Goal: Task Accomplishment & Management: Complete application form

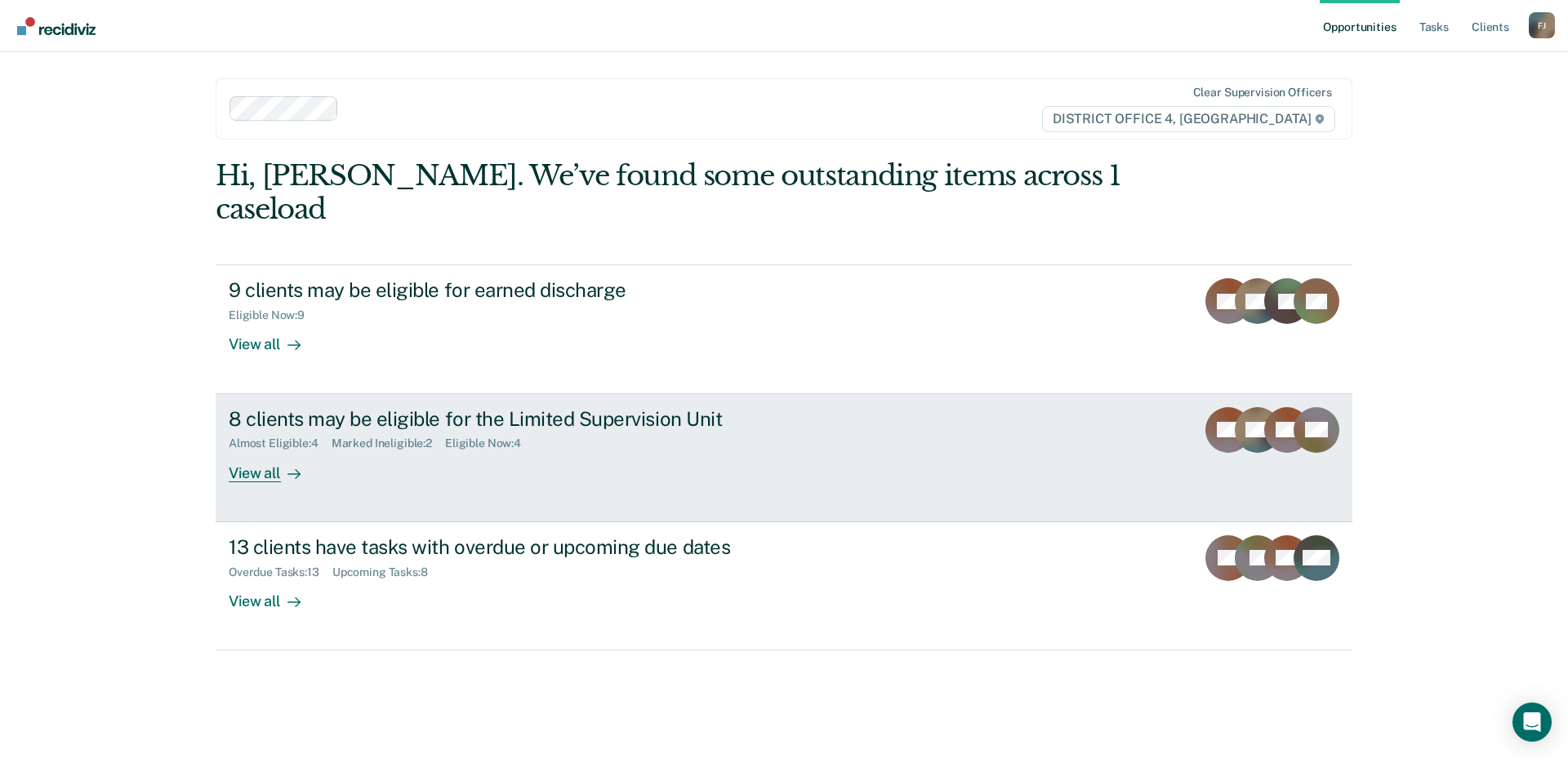
click at [406, 440] on div "8 clients may be eligible for the Limited Supervision Unit Almost Eligible : 4 …" at bounding box center [535, 445] width 613 height 75
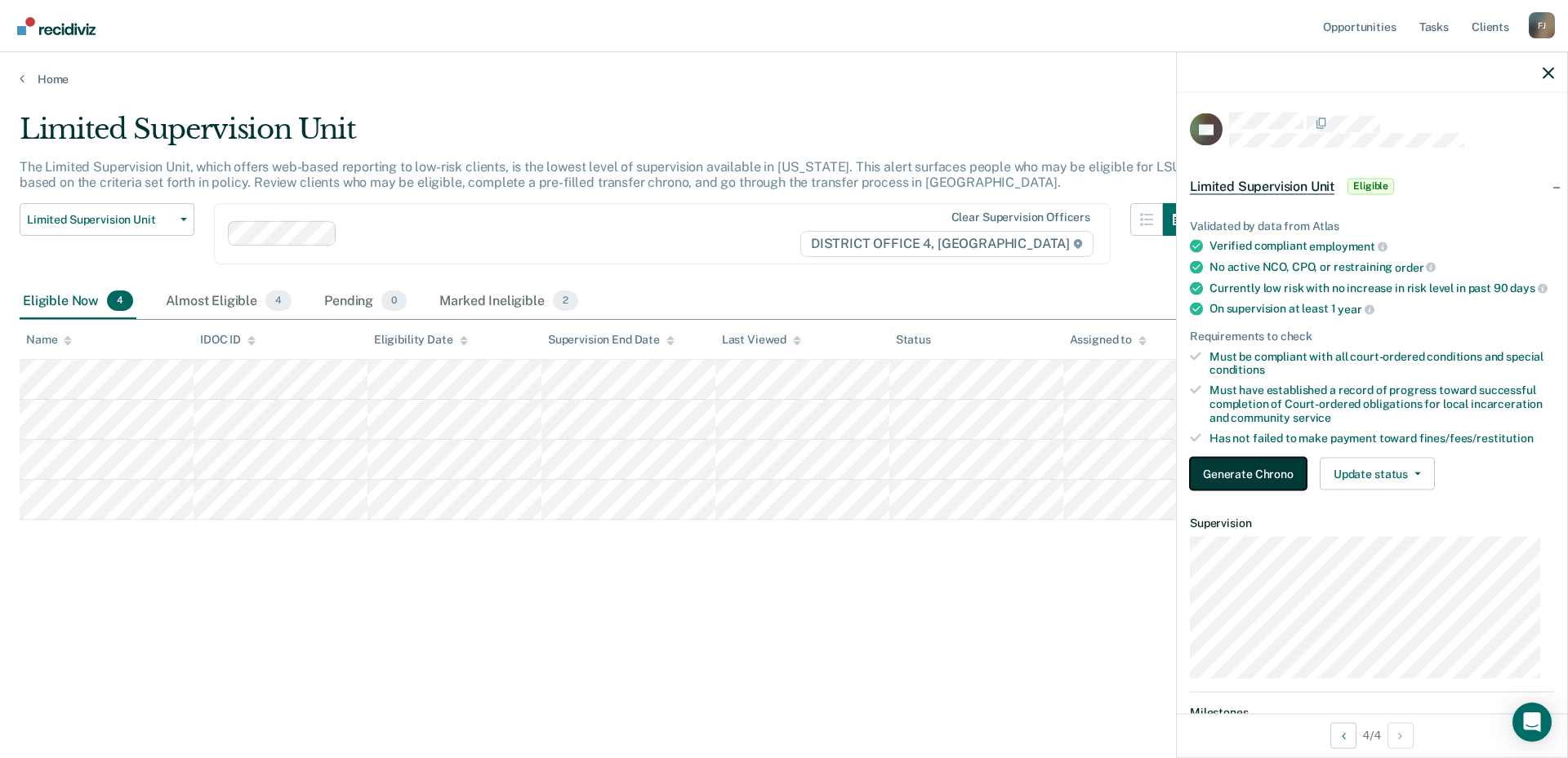
click at [1265, 484] on button "Generate Chrono" at bounding box center [1248, 474] width 117 height 33
